Goal: Task Accomplishment & Management: Manage account settings

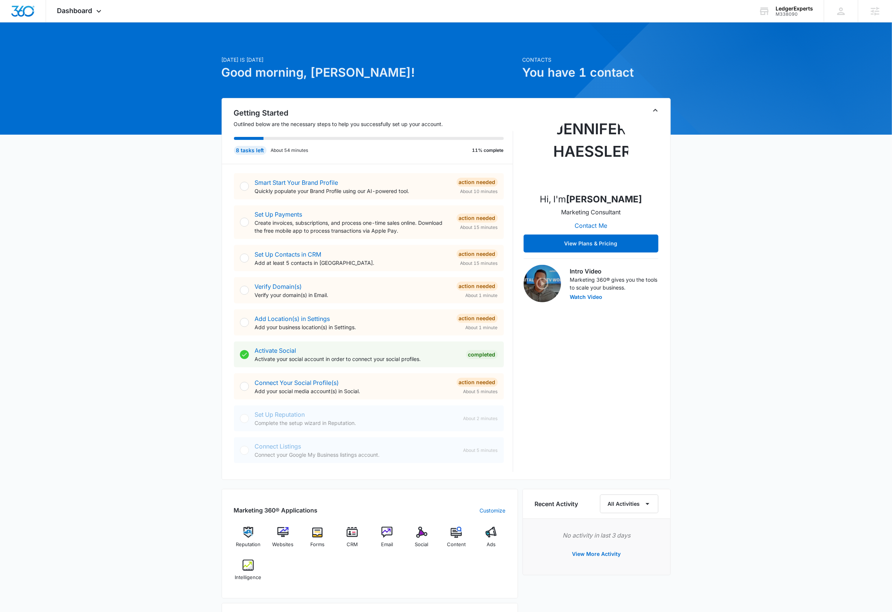
click at [655, 110] on icon "Toggle Collapse" at bounding box center [655, 110] width 9 height 9
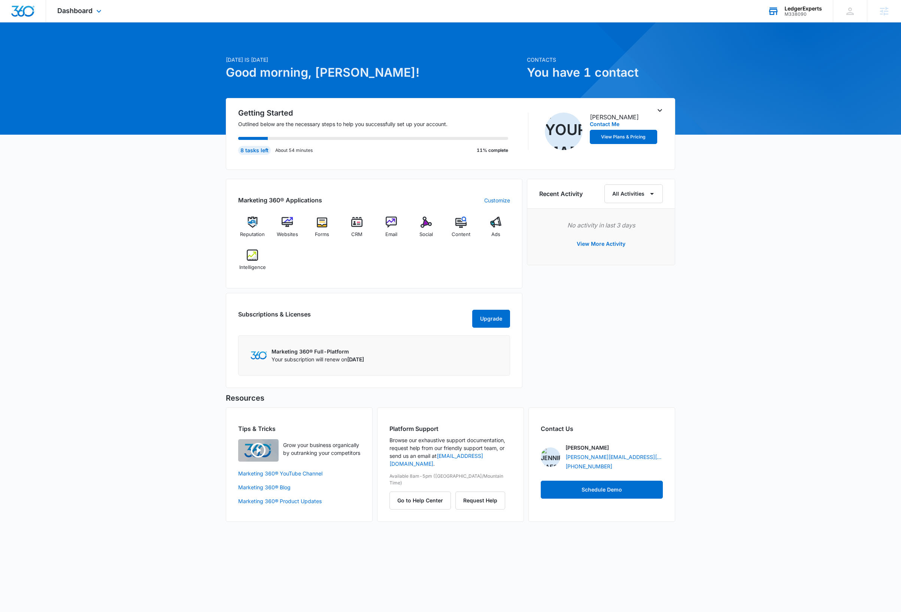
click at [801, 9] on div "LedgerExperts" at bounding box center [802, 9] width 37 height 6
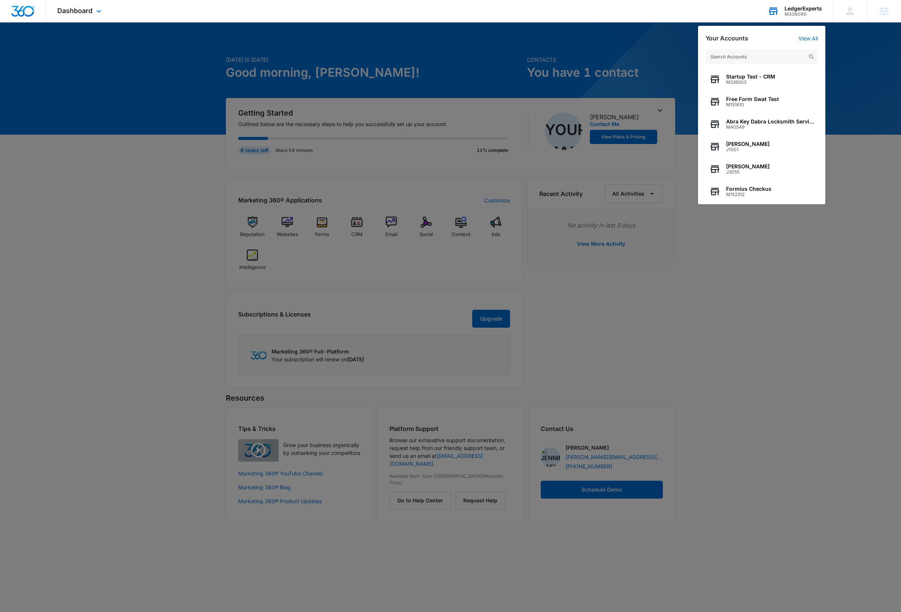
click at [758, 56] on input "text" at bounding box center [761, 56] width 112 height 15
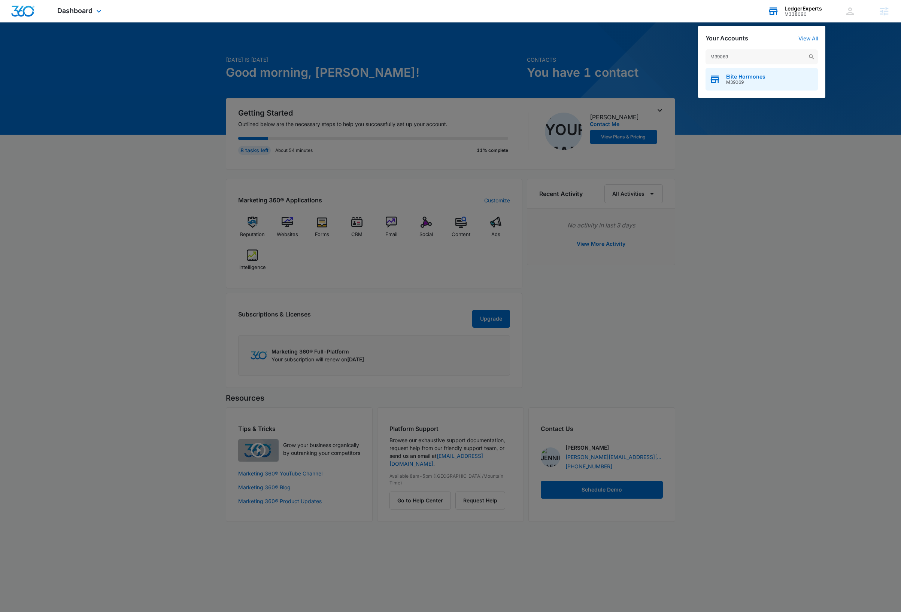
type input "M39069"
click at [759, 80] on span "M39069" at bounding box center [745, 82] width 39 height 5
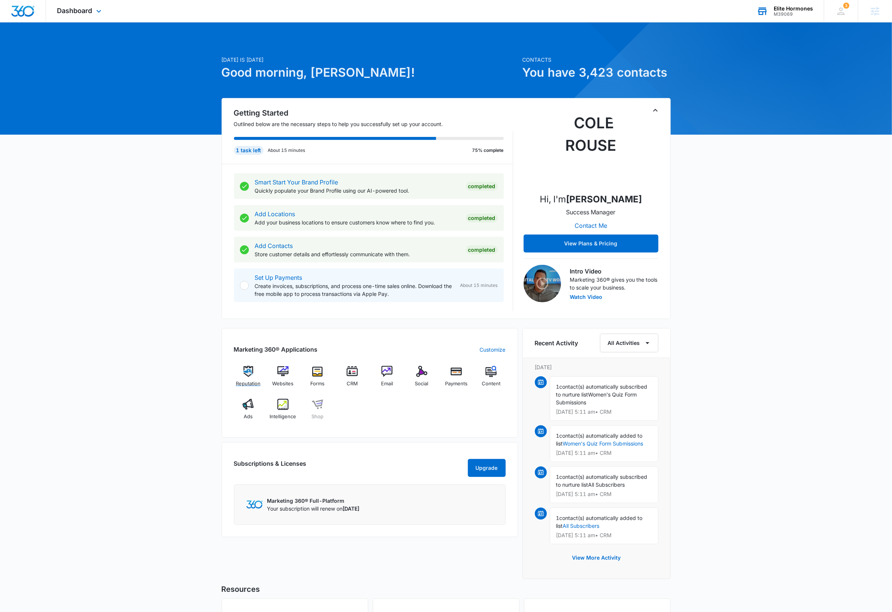
drag, startPoint x: 246, startPoint y: 375, endPoint x: 220, endPoint y: 372, distance: 26.5
click at [246, 375] on img at bounding box center [248, 371] width 11 height 11
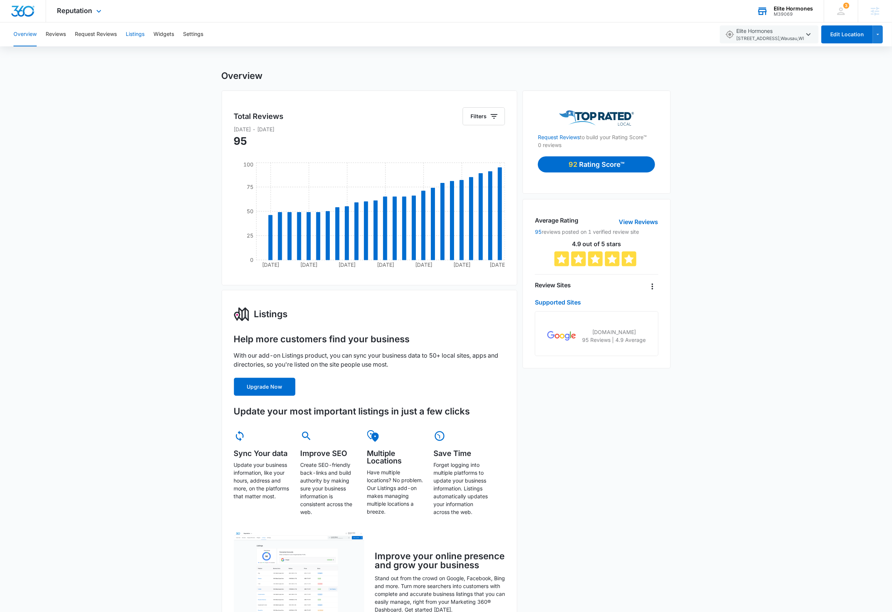
click at [134, 31] on button "Listings" at bounding box center [135, 34] width 19 height 24
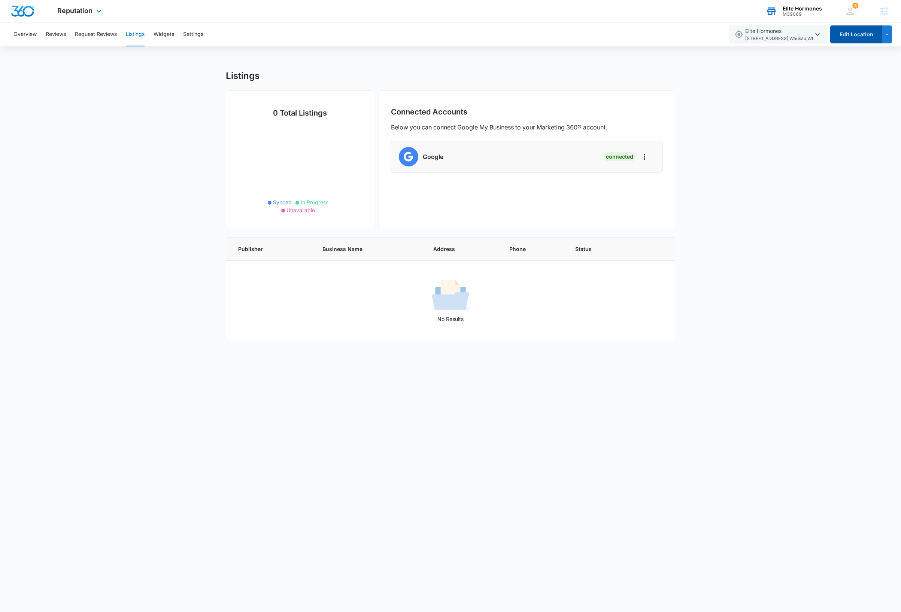
click at [852, 34] on button "Edit Location" at bounding box center [856, 34] width 52 height 18
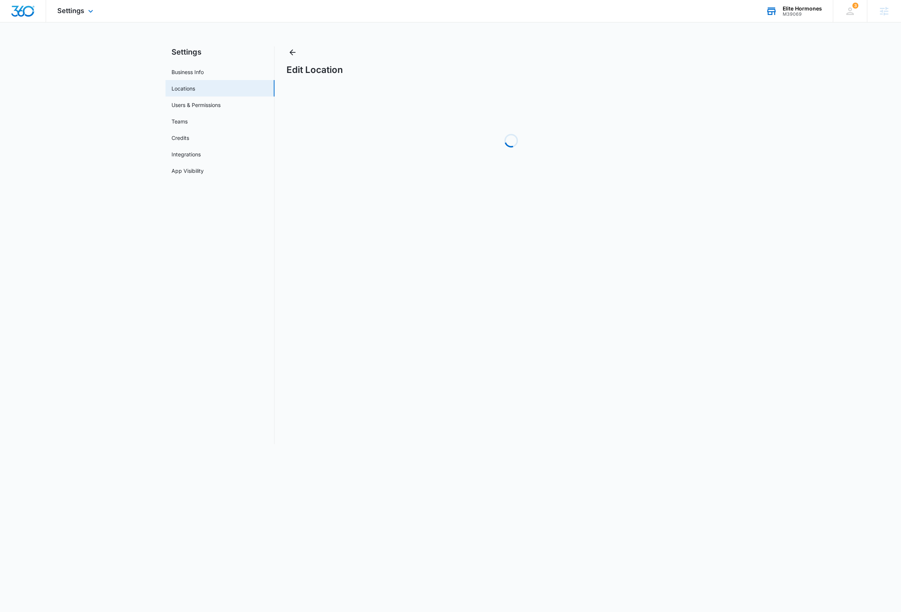
select select "[US_STATE]"
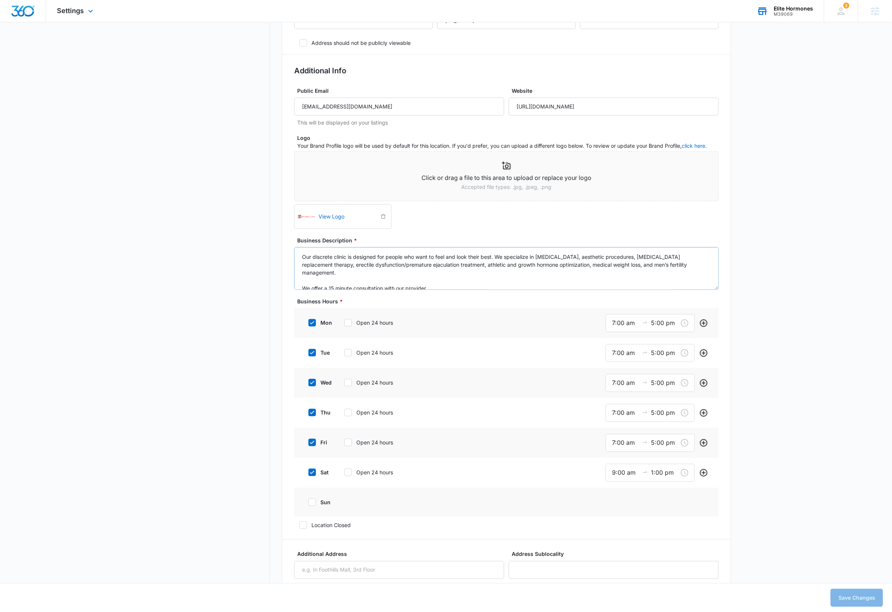
scroll to position [342, 0]
click at [308, 218] on img at bounding box center [307, 217] width 18 height 18
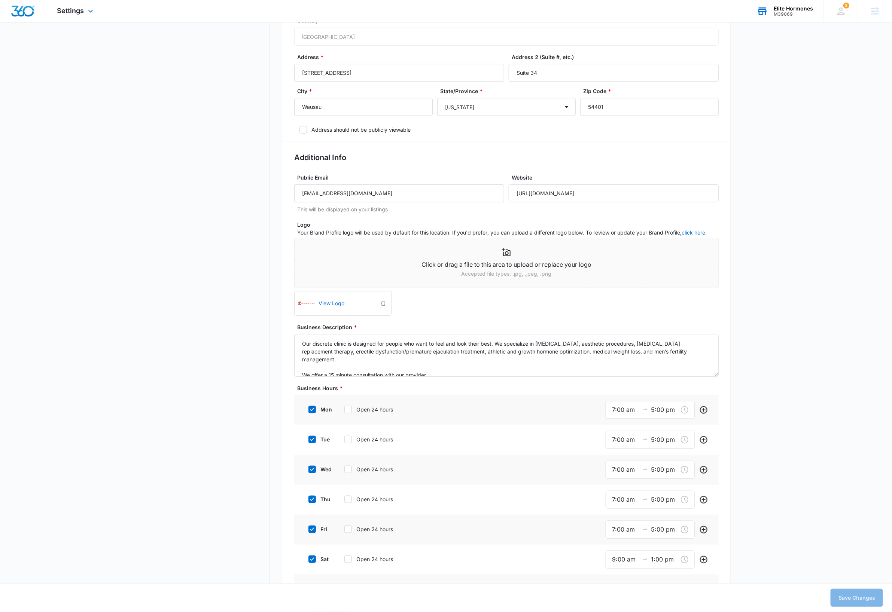
scroll to position [0, 0]
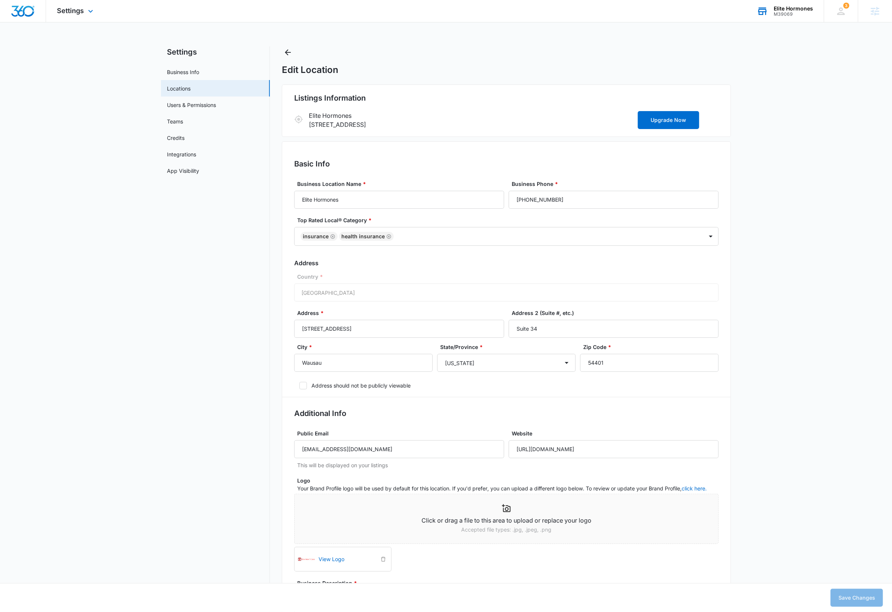
click at [185, 90] on link "Locations" at bounding box center [179, 89] width 24 height 8
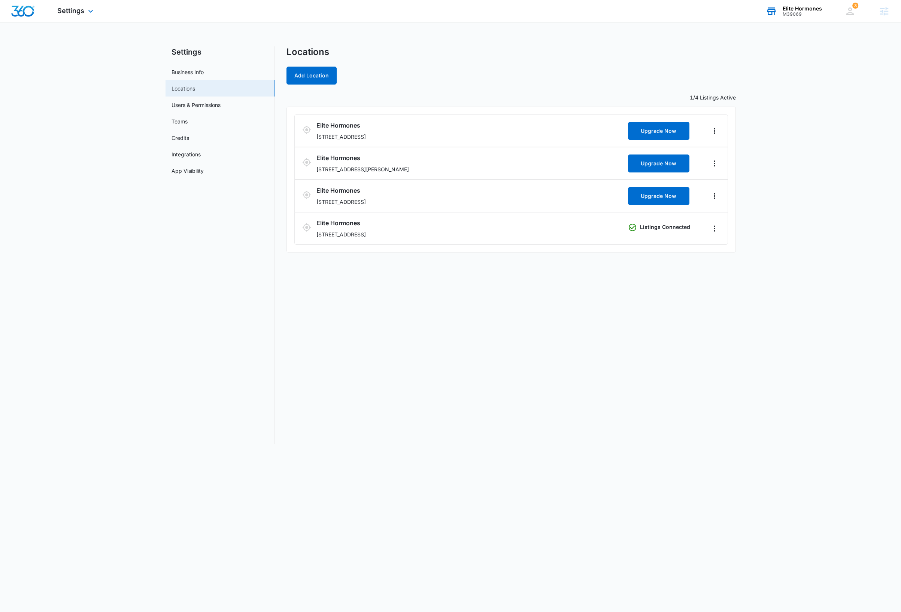
click at [271, 376] on nav "Settings Business Info Locations Users & Permissions Teams Credits Integrations…" at bounding box center [219, 245] width 109 height 398
click at [490, 344] on div "Locations Add Location 1/4 Listings Active Elite Hormones 605 S 24th Ave, Suite…" at bounding box center [510, 245] width 449 height 398
click at [713, 231] on icon "Actions" at bounding box center [713, 229] width 1 height 6
click at [727, 248] on link "Edit" at bounding box center [722, 250] width 9 height 6
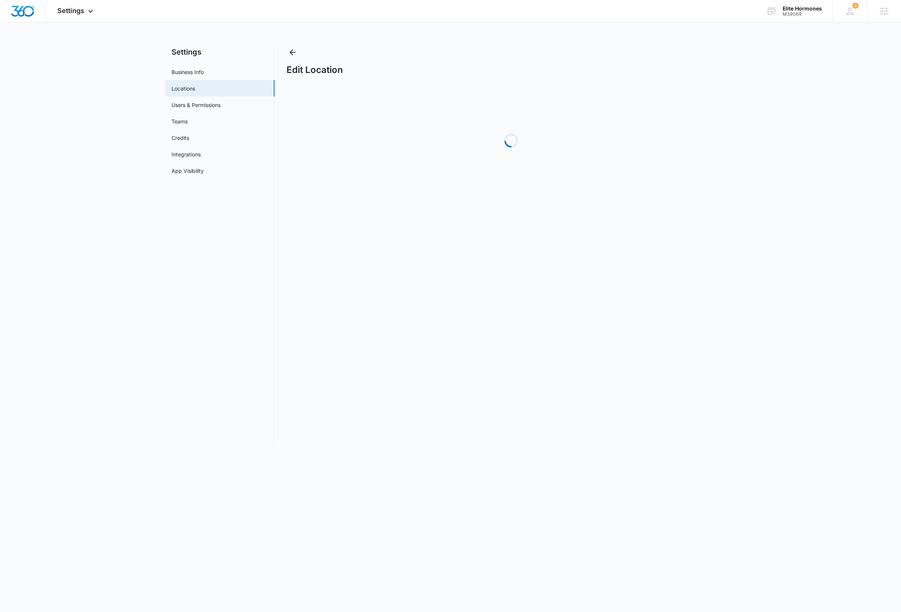
select select "[US_STATE]"
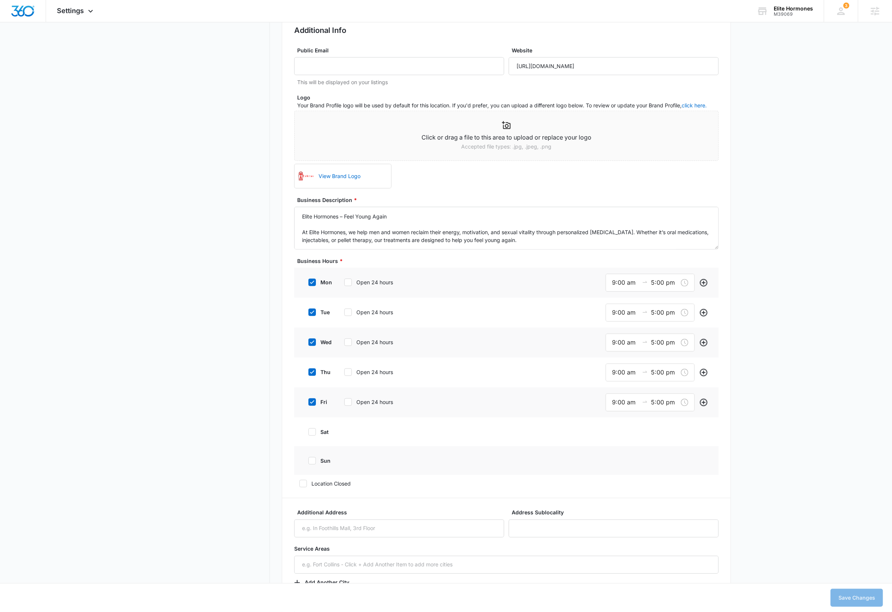
scroll to position [397, 0]
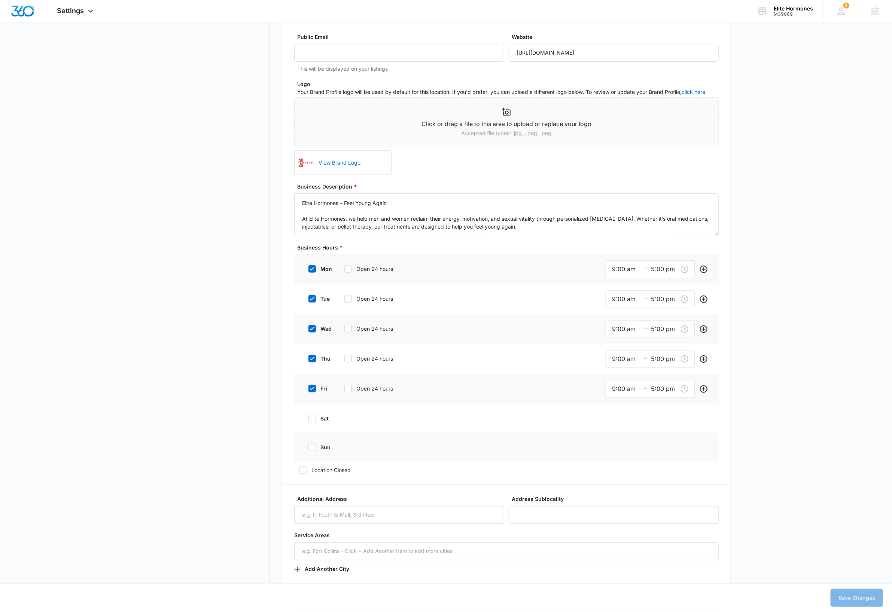
click at [314, 268] on icon at bounding box center [312, 269] width 7 height 7
click at [308, 268] on input "mon" at bounding box center [305, 269] width 5 height 5
click at [314, 268] on icon at bounding box center [312, 269] width 7 height 7
click at [308, 268] on input "mon" at bounding box center [305, 269] width 5 height 5
checkbox input "true"
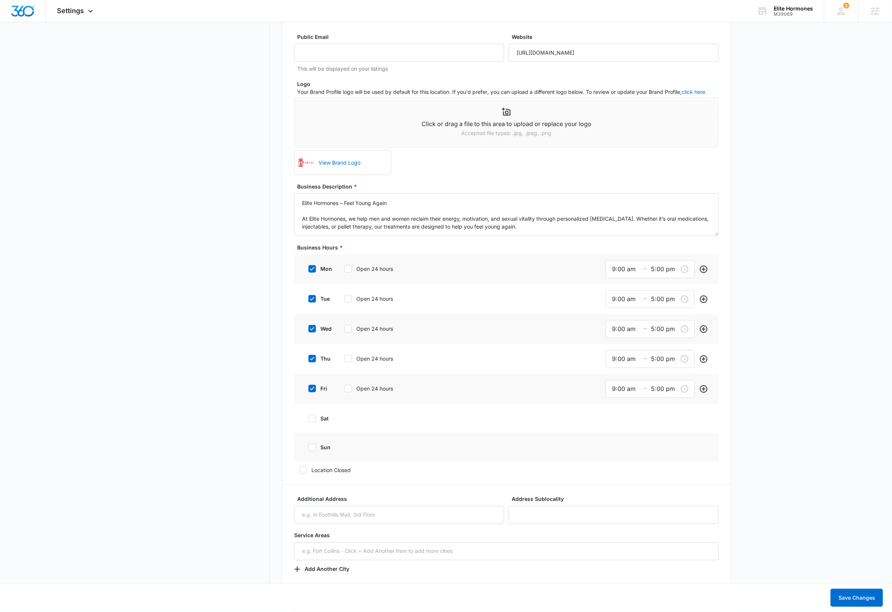
click at [313, 299] on icon at bounding box center [312, 299] width 7 height 7
click at [308, 299] on input "tue" at bounding box center [305, 298] width 5 height 5
click at [313, 299] on icon at bounding box center [312, 299] width 7 height 7
click at [308, 299] on input "tue" at bounding box center [305, 298] width 5 height 5
checkbox input "true"
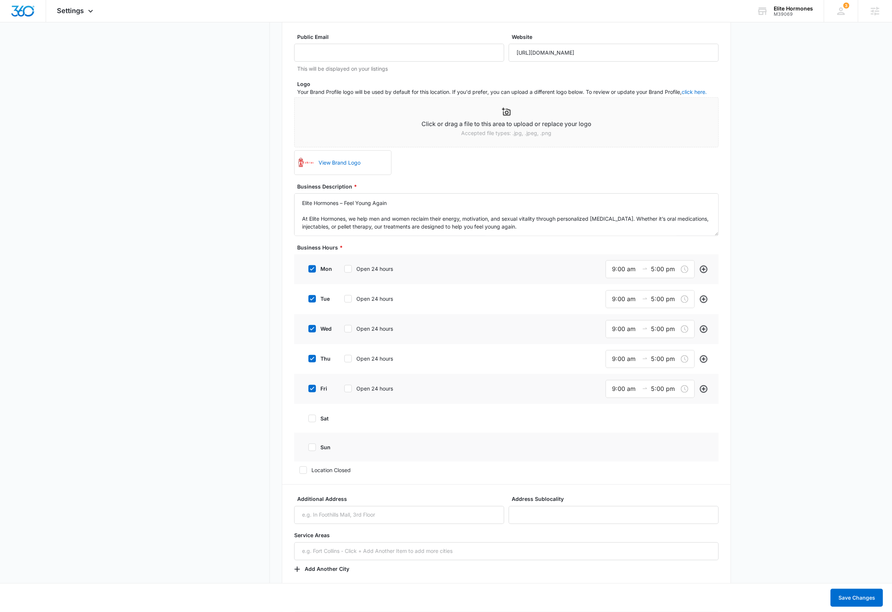
click at [315, 331] on icon at bounding box center [312, 329] width 7 height 7
click at [308, 331] on input "wed" at bounding box center [305, 328] width 5 height 5
click at [314, 331] on icon at bounding box center [312, 329] width 7 height 7
click at [308, 331] on input "wed" at bounding box center [305, 328] width 5 height 5
checkbox input "true"
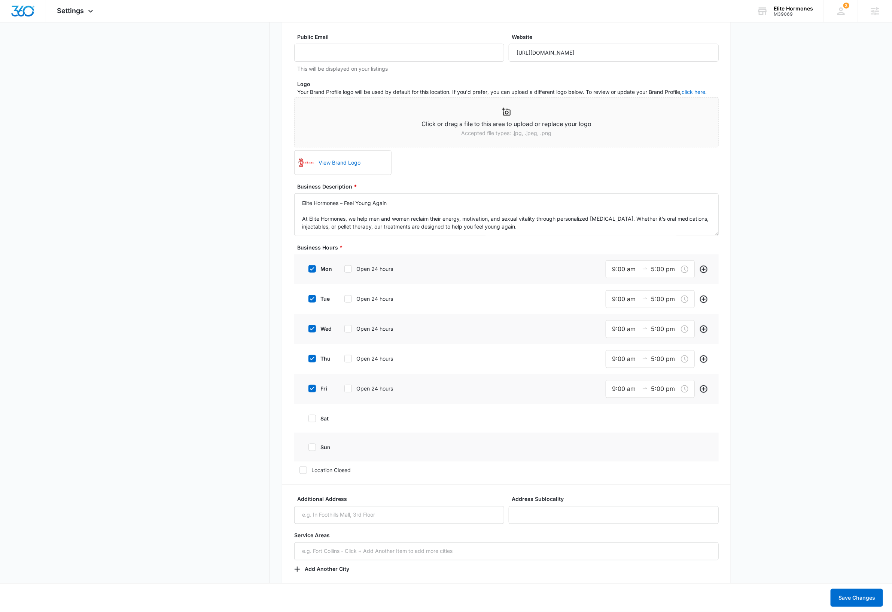
click at [314, 359] on icon at bounding box center [312, 359] width 7 height 7
click at [308, 359] on input "thu" at bounding box center [305, 358] width 5 height 5
click at [314, 359] on icon at bounding box center [312, 359] width 7 height 7
click at [308, 359] on input "thu" at bounding box center [305, 358] width 5 height 5
checkbox input "true"
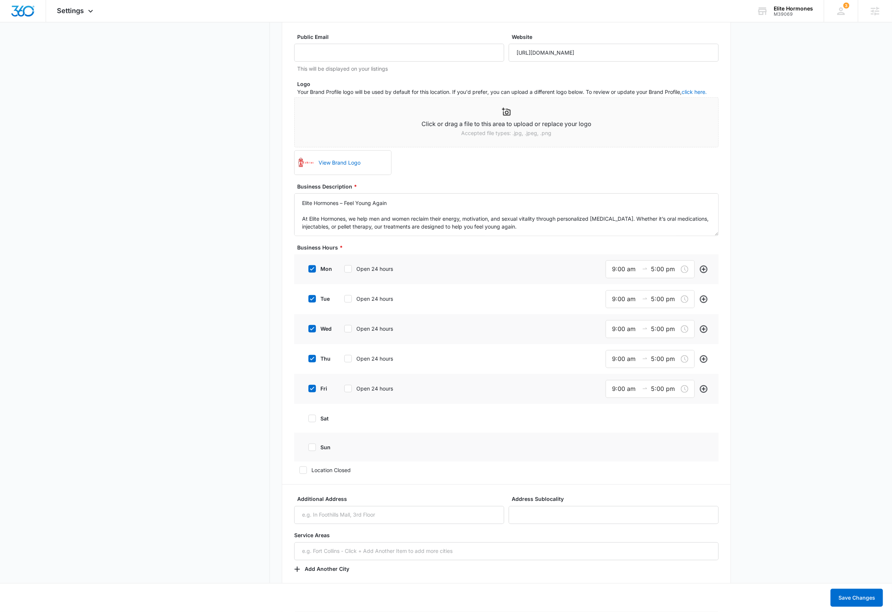
click at [315, 388] on icon at bounding box center [312, 389] width 7 height 7
click at [308, 388] on input "fri" at bounding box center [305, 388] width 5 height 5
click at [315, 388] on icon at bounding box center [312, 389] width 7 height 7
click at [308, 388] on input "fri" at bounding box center [305, 388] width 5 height 5
checkbox input "true"
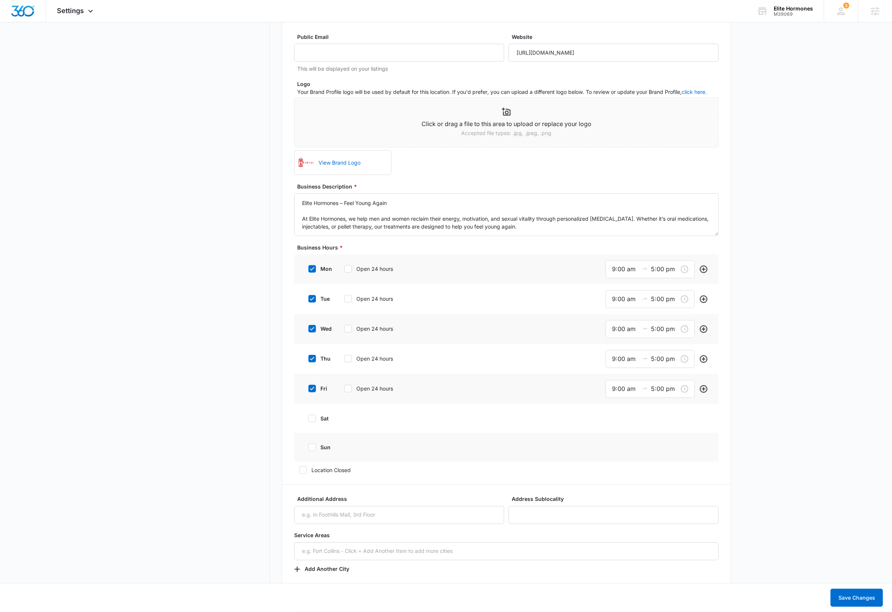
click at [311, 420] on icon at bounding box center [312, 418] width 7 height 7
click at [308, 420] on input "sat" at bounding box center [305, 418] width 5 height 5
click at [311, 420] on icon at bounding box center [312, 418] width 7 height 7
click at [308, 420] on input "sat" at bounding box center [305, 418] width 5 height 5
checkbox input "false"
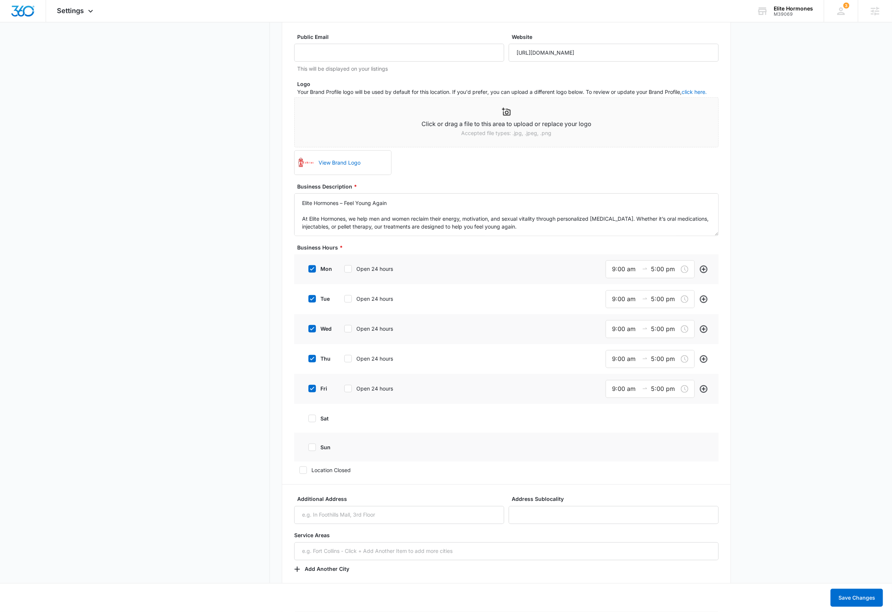
click at [313, 447] on icon at bounding box center [312, 447] width 7 height 7
click at [308, 447] on input "sun" at bounding box center [305, 447] width 5 height 5
click at [312, 449] on icon at bounding box center [312, 447] width 7 height 7
click at [308, 449] on input "sun" at bounding box center [305, 447] width 5 height 5
checkbox input "false"
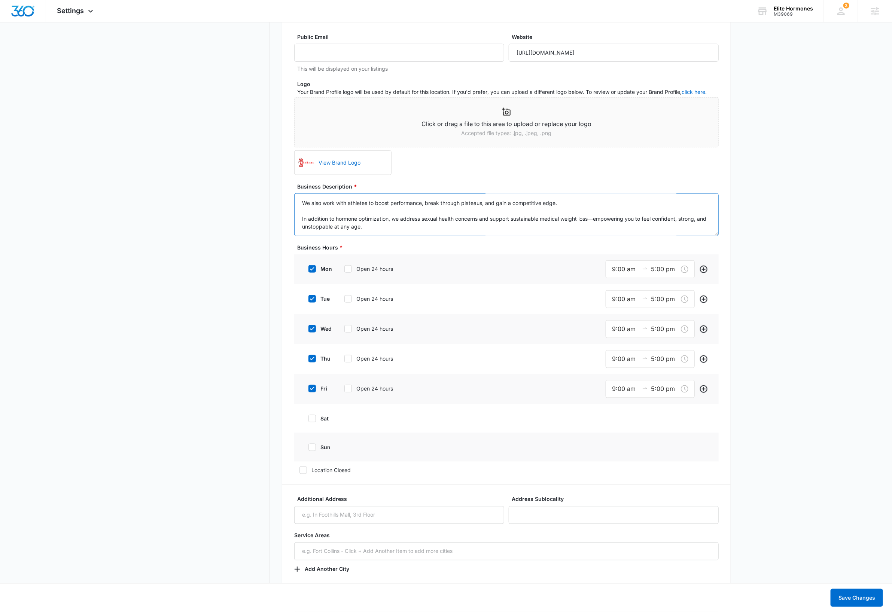
scroll to position [0, 0]
click at [862, 594] on button "Save Changes" at bounding box center [857, 598] width 52 height 18
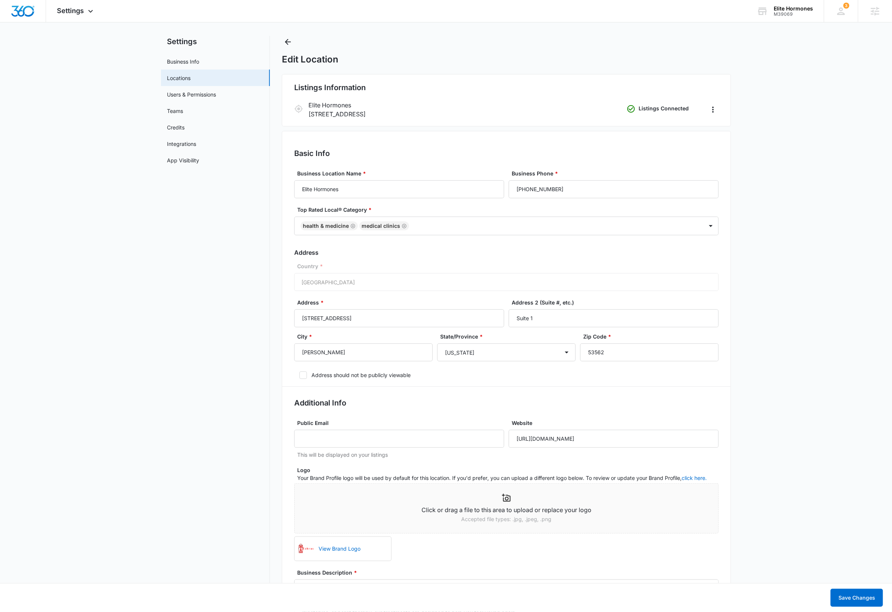
scroll to position [15, 0]
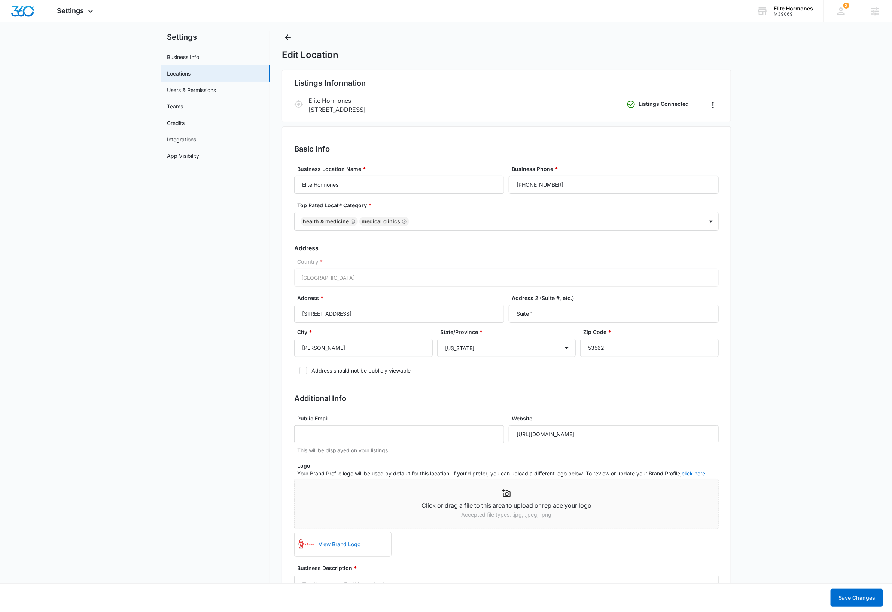
click at [306, 545] on img at bounding box center [307, 545] width 18 height 18
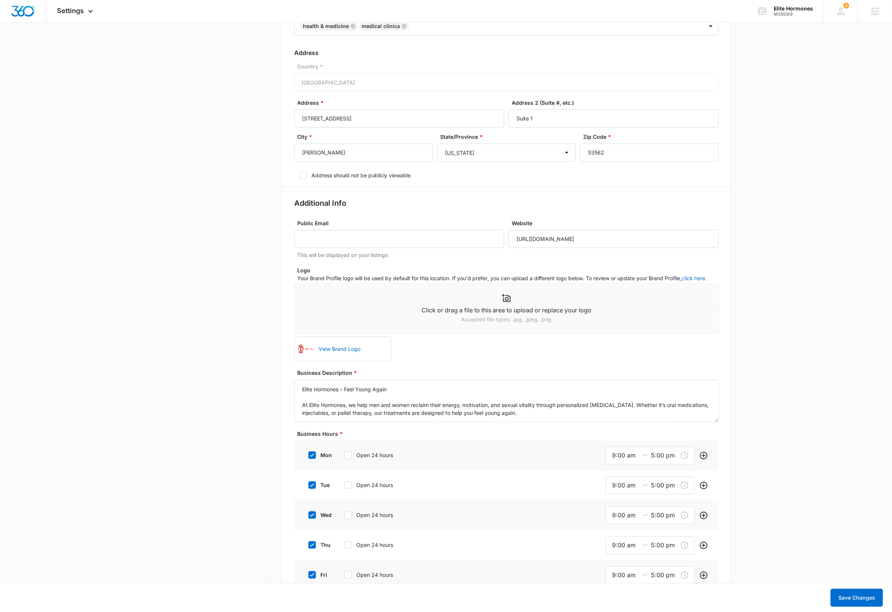
scroll to position [218, 0]
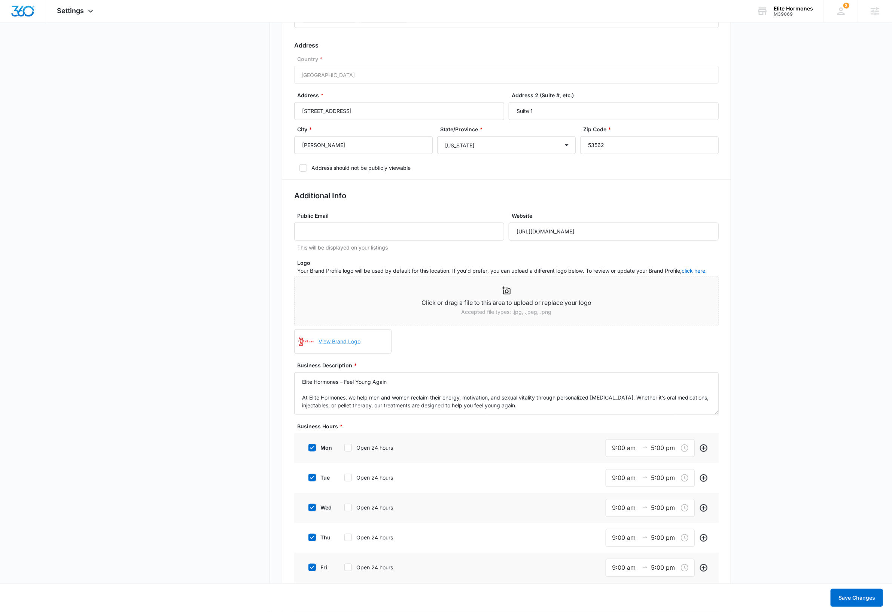
click at [342, 342] on link "View Brand Logo" at bounding box center [352, 342] width 73 height 16
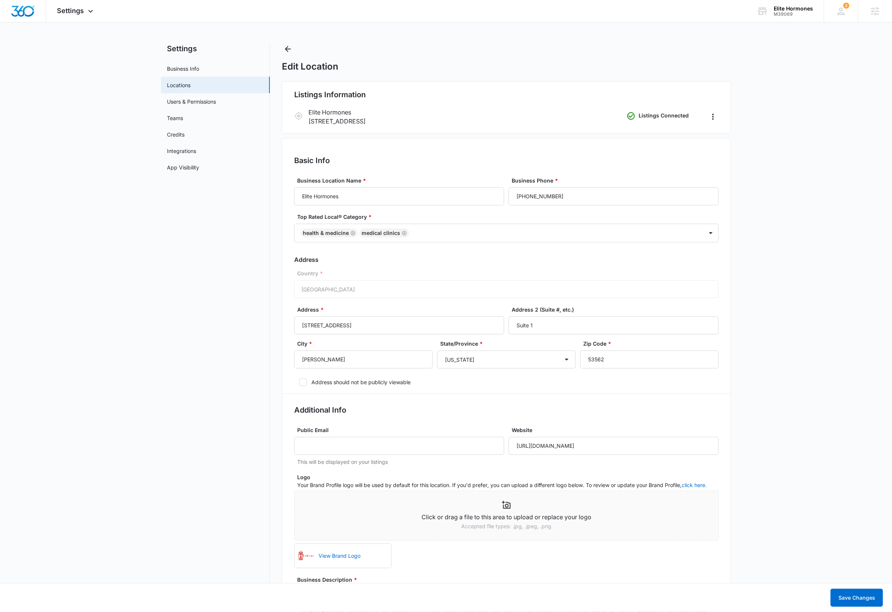
scroll to position [0, 0]
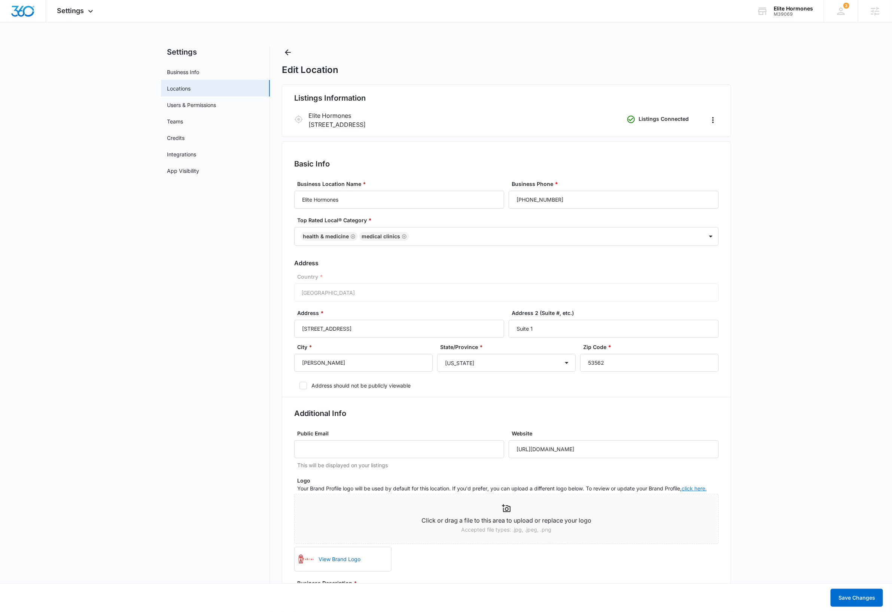
click at [691, 489] on link "click here." at bounding box center [694, 488] width 25 height 6
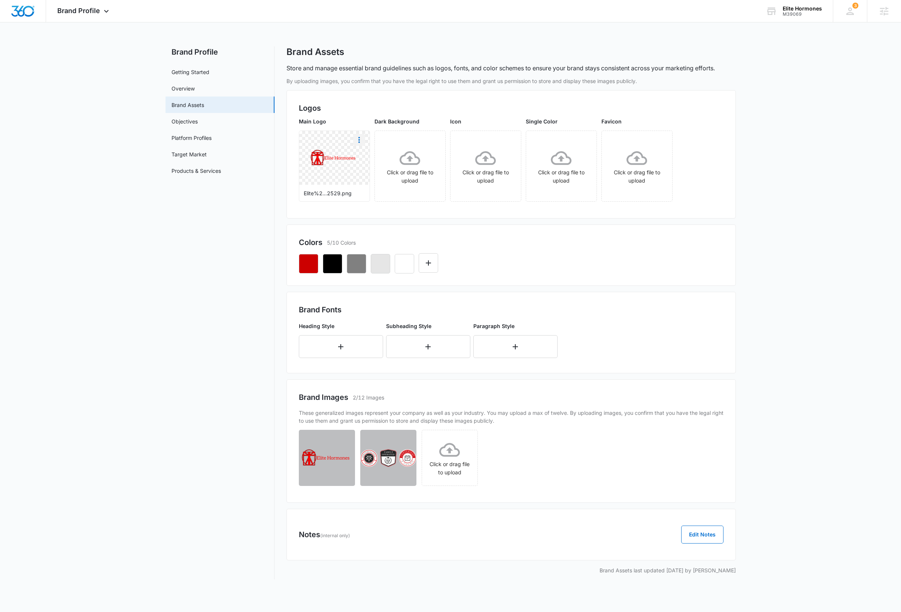
click at [359, 140] on icon "More" at bounding box center [358, 139] width 9 height 9
click at [368, 172] on div "Delete" at bounding box center [374, 172] width 24 height 5
click at [335, 164] on icon at bounding box center [334, 158] width 21 height 14
click at [140, 282] on main "Brand Profile Getting Started Overview Brand Assets Objectives Platform Profile…" at bounding box center [450, 317] width 901 height 542
click at [100, 9] on div "Brand Profile Apps Reputation Websites Forms CRM Email Social Shop Payments Con…" at bounding box center [84, 11] width 76 height 22
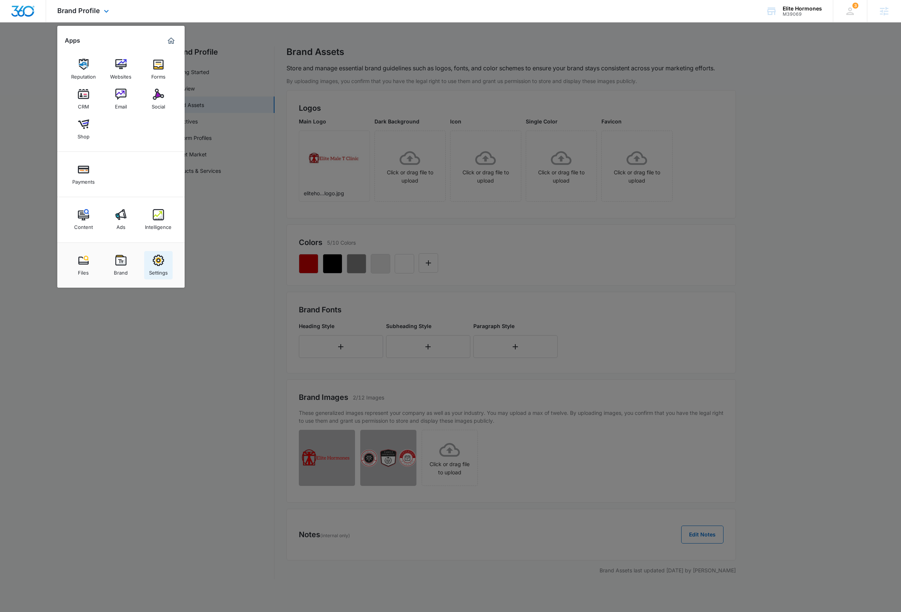
click at [158, 268] on div "Settings" at bounding box center [158, 271] width 19 height 10
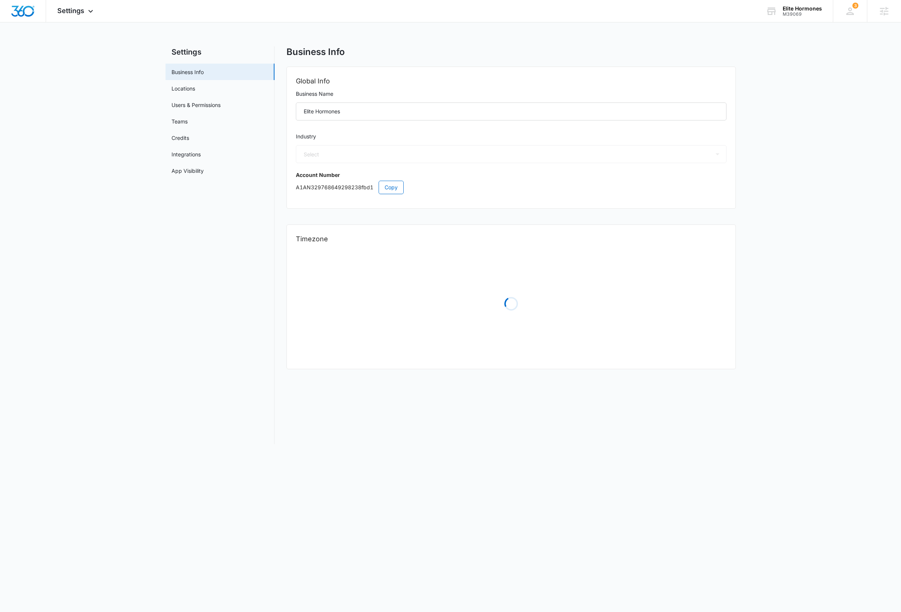
select select "13"
select select "US"
select select "America/Chicago"
click at [191, 86] on link "Locations" at bounding box center [183, 89] width 24 height 8
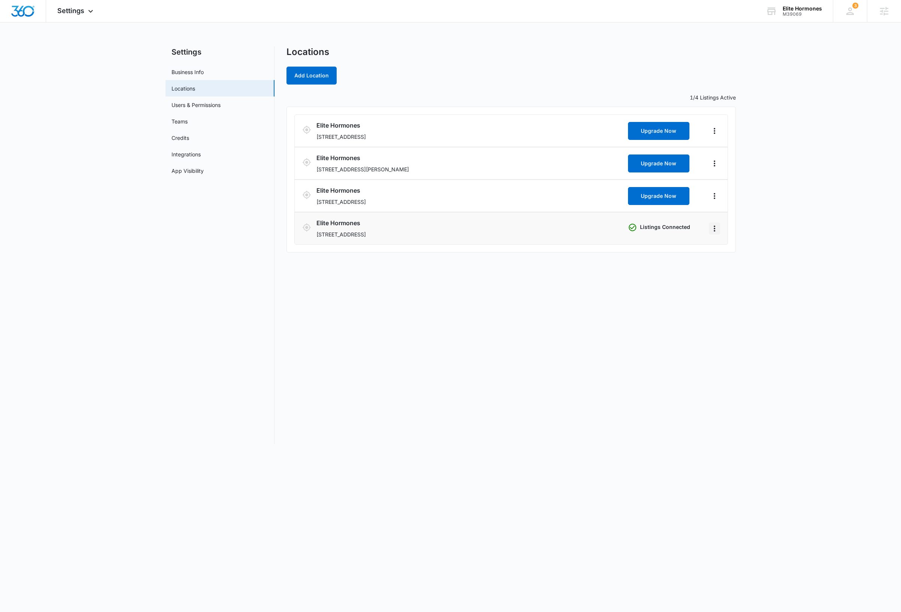
click at [715, 233] on icon "Actions" at bounding box center [714, 228] width 9 height 9
click at [727, 247] on link "Edit" at bounding box center [722, 250] width 9 height 6
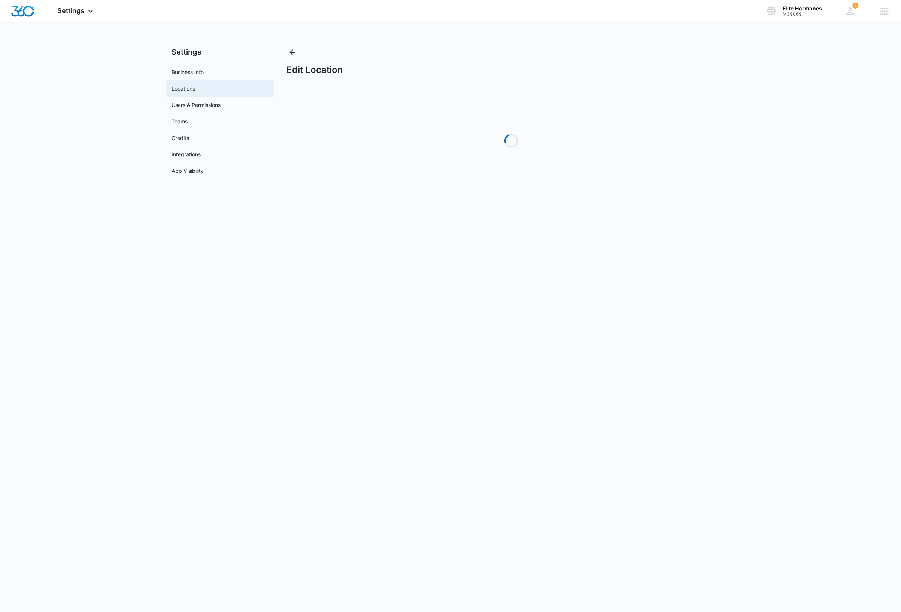
select select "[US_STATE]"
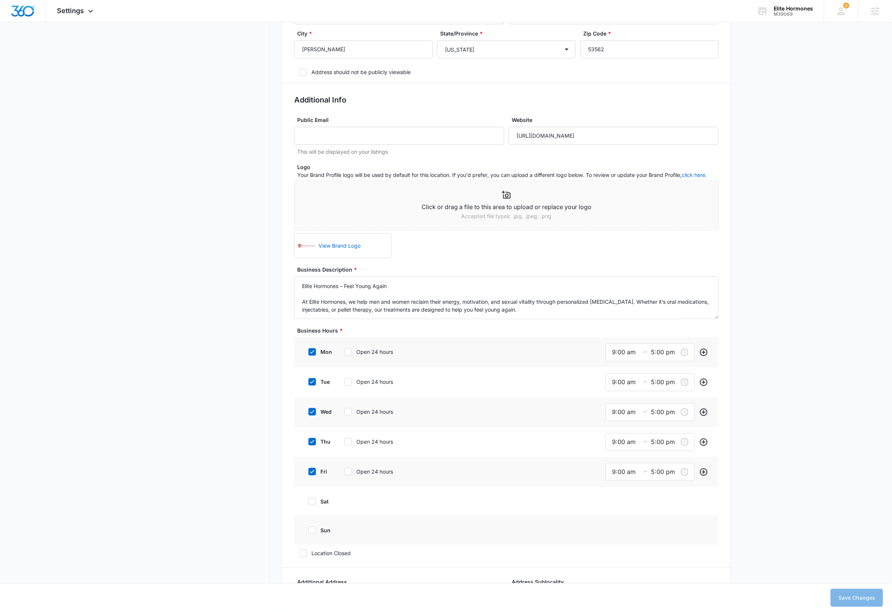
scroll to position [313, 0]
click at [332, 247] on link "View Brand Logo" at bounding box center [352, 246] width 73 height 16
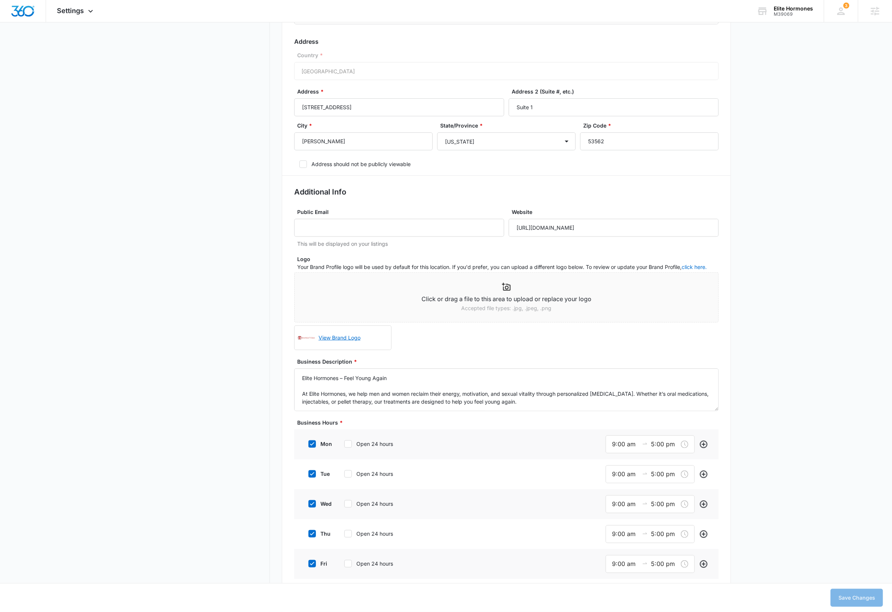
scroll to position [226, 0]
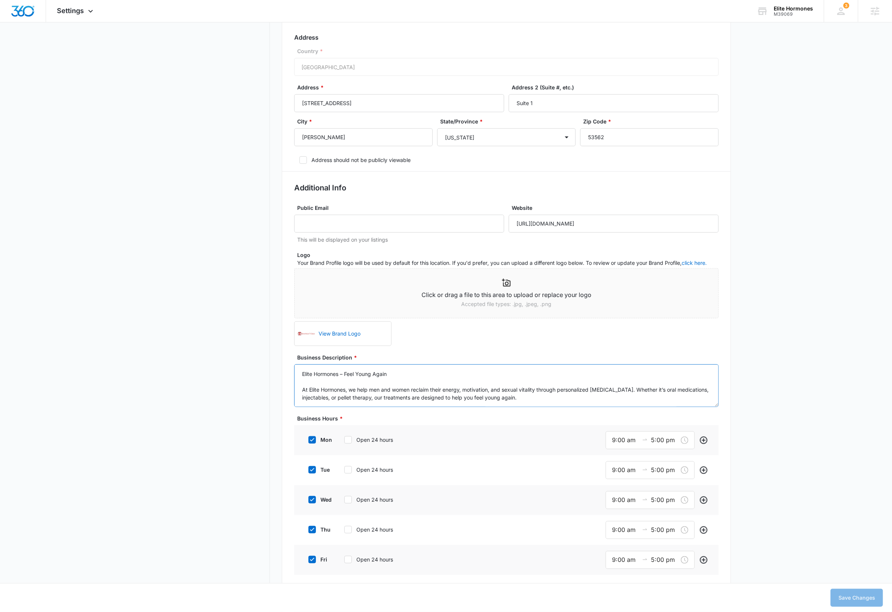
click at [543, 377] on textarea "Elite Hormones – Feel Young Again At Elite Hormones, we help men and women recl…" at bounding box center [506, 386] width 424 height 43
type textarea "Elite Hormones – Feel Young Again At Elite Hormones, we help men and women recl…"
click at [865, 600] on button "Save Changes" at bounding box center [857, 598] width 52 height 18
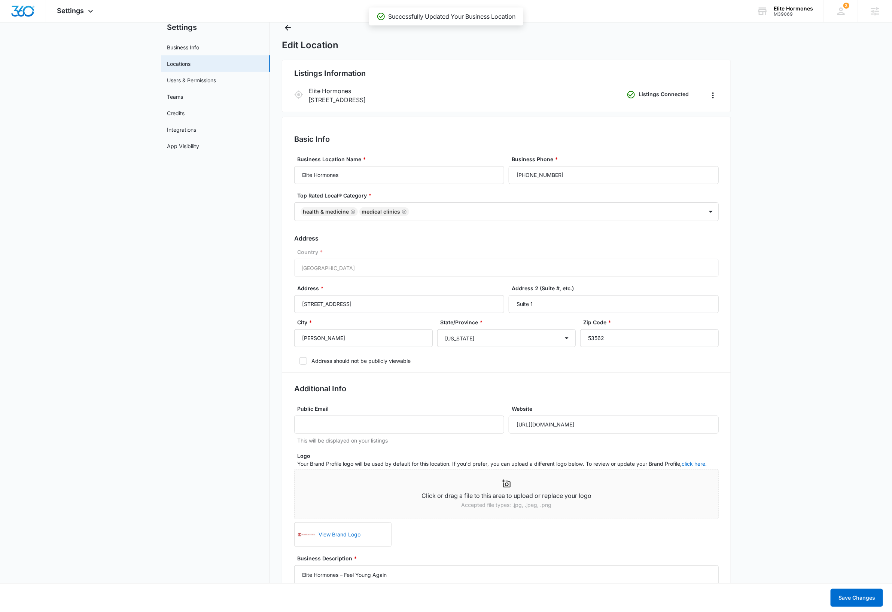
scroll to position [0, 0]
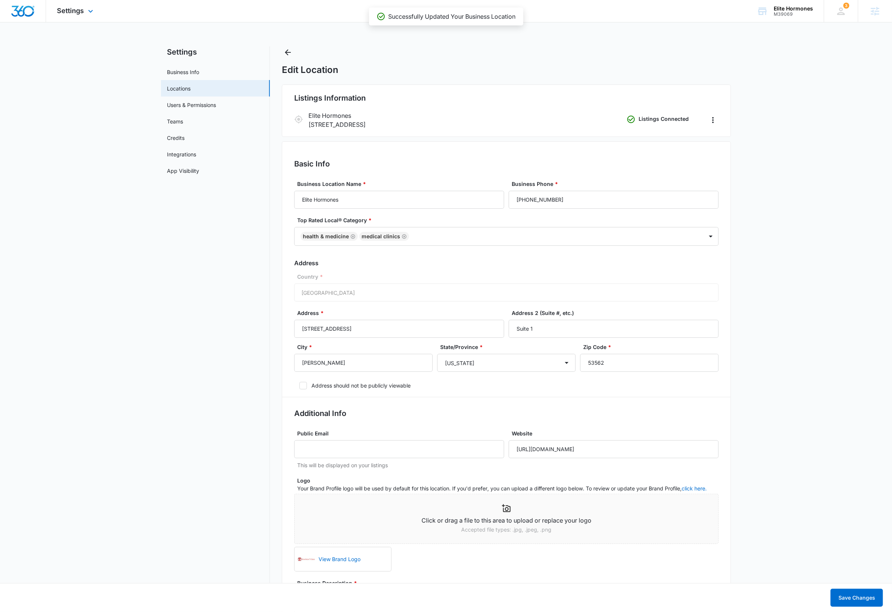
click at [28, 15] on img "Dashboard" at bounding box center [23, 11] width 24 height 11
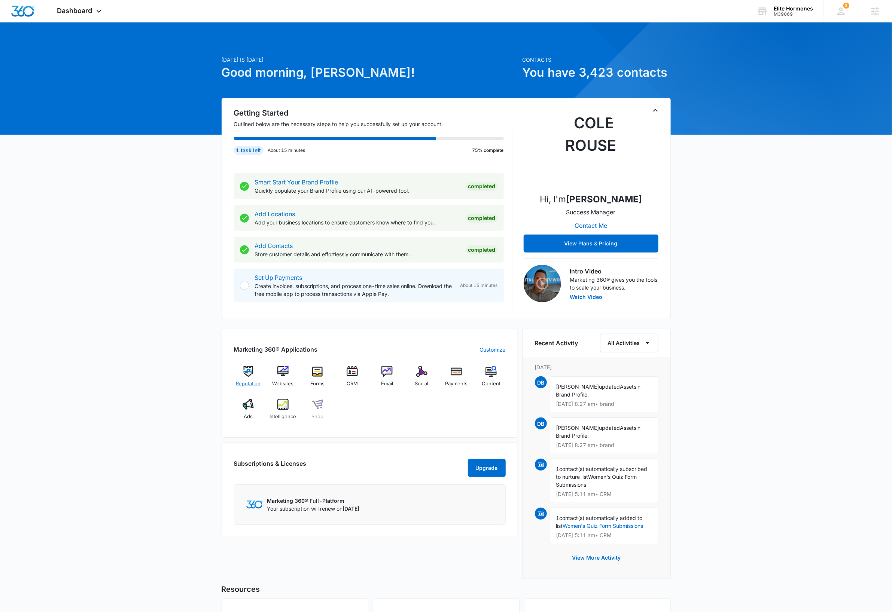
click at [249, 375] on img at bounding box center [248, 371] width 11 height 11
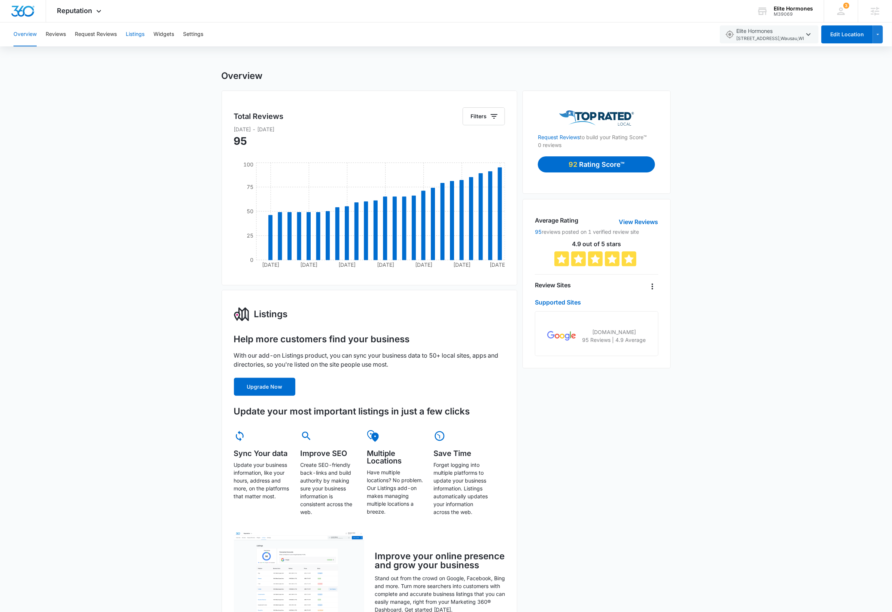
click at [135, 36] on button "Listings" at bounding box center [135, 34] width 19 height 24
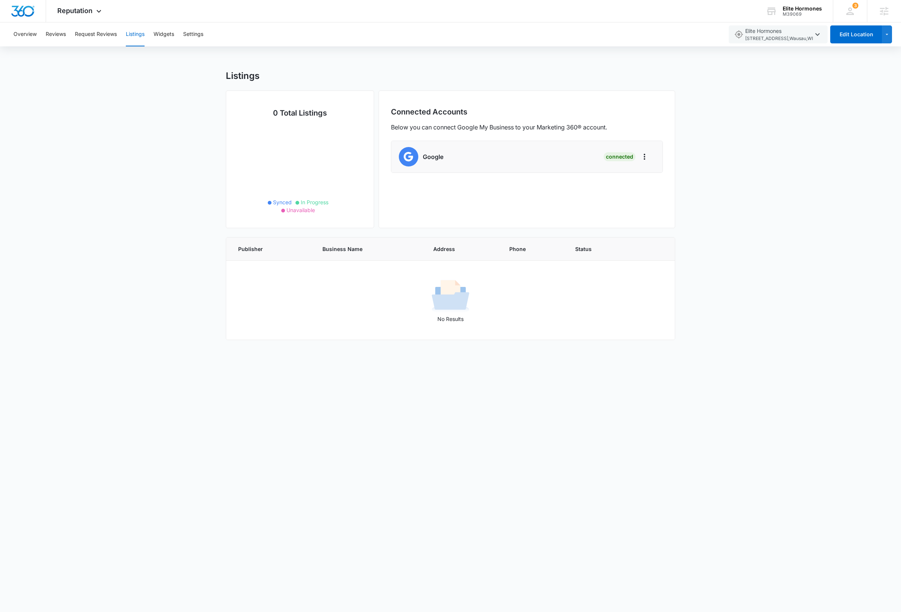
click at [485, 418] on body "Reputation Apps Reputation Websites Forms CRM Email Social Shop Payments Conten…" at bounding box center [450, 306] width 901 height 612
click at [813, 36] on icon "button" at bounding box center [817, 34] width 9 height 9
click at [802, 110] on span "Elite Hormones [STREET_ADDRESS]" at bounding box center [781, 110] width 75 height 15
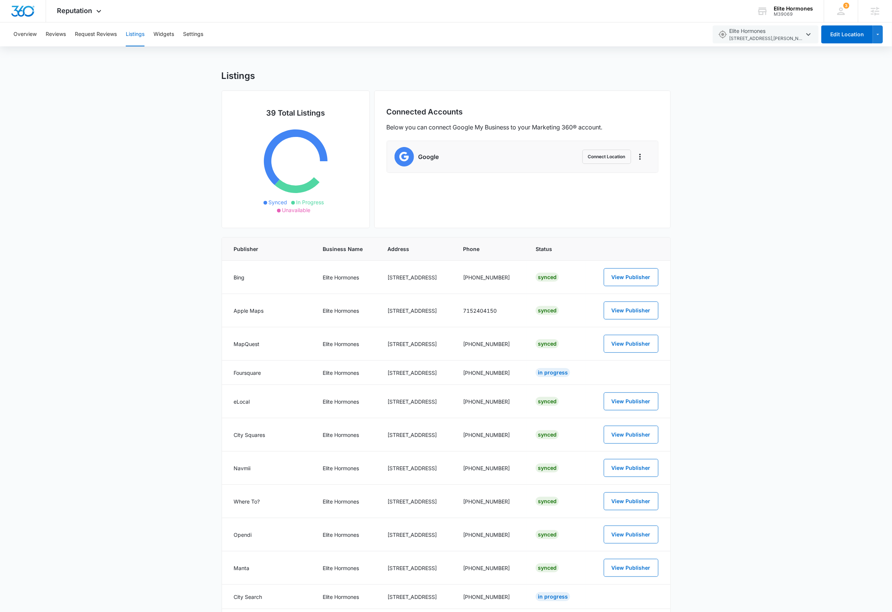
click at [27, 11] on img "Dashboard" at bounding box center [23, 11] width 24 height 11
